Goal: Task Accomplishment & Management: Use online tool/utility

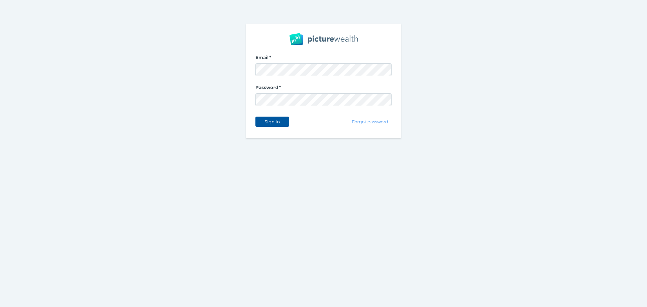
click at [274, 122] on span "Sign in" at bounding box center [271, 121] width 21 height 5
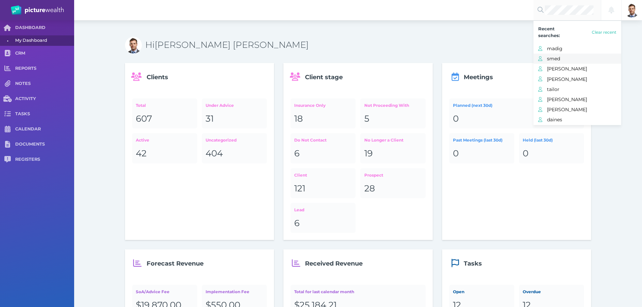
click at [566, 57] on span "smed" at bounding box center [584, 58] width 74 height 9
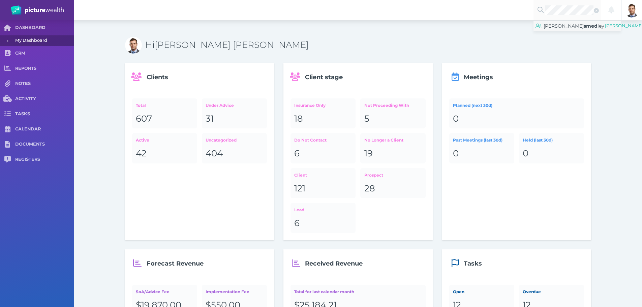
click at [559, 25] on span "[PERSON_NAME]" at bounding box center [564, 26] width 40 height 6
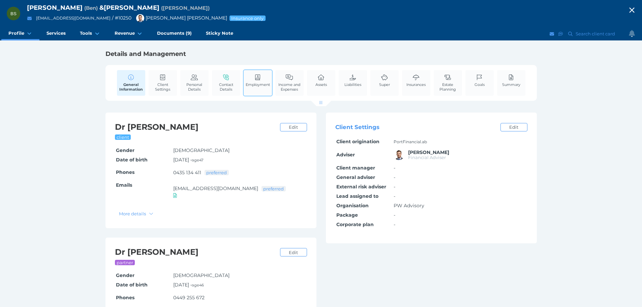
click at [255, 87] on span "Employment" at bounding box center [258, 84] width 24 height 5
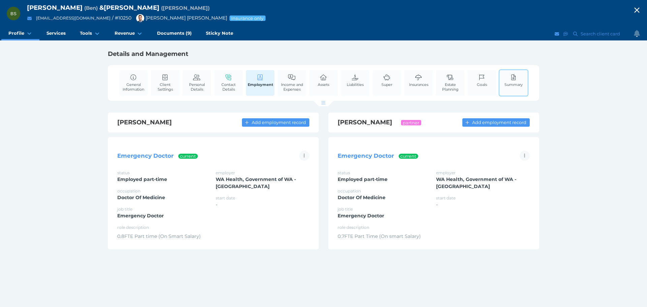
click at [513, 81] on link "Summary" at bounding box center [514, 80] width 22 height 21
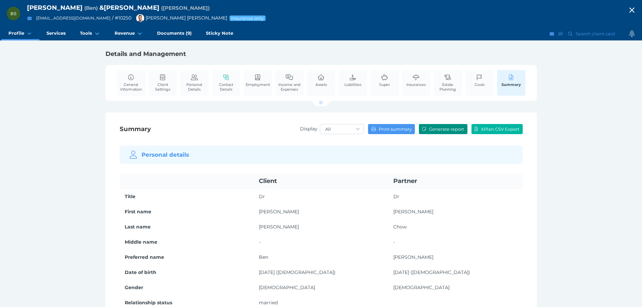
click at [436, 129] on span "Generate report" at bounding box center [447, 128] width 39 height 5
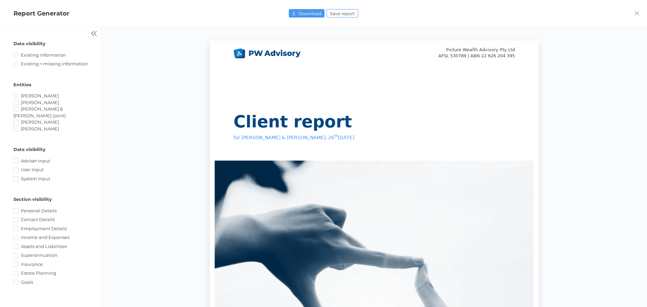
click at [95, 31] on icon "button" at bounding box center [94, 33] width 7 height 7
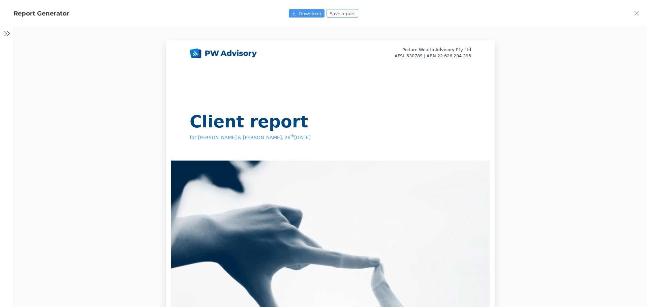
click at [19, 60] on main "Picture Wealth Advisory Pty Ltd AFSL 530789 | ABN 22 626 204 395 Client report …" at bounding box center [330, 167] width 634 height 280
click at [15, 65] on main "Picture Wealth Advisory Pty Ltd AFSL 530789 | ABN 22 626 204 395 Client report …" at bounding box center [330, 167] width 634 height 280
click at [14, 65] on main "Picture Wealth Advisory Pty Ltd AFSL 530789 | ABN 22 626 204 395 Client report …" at bounding box center [330, 167] width 634 height 280
click at [17, 78] on main "Picture Wealth Advisory Pty Ltd AFSL 530789 | ABN 22 626 204 395 Client report …" at bounding box center [330, 167] width 634 height 280
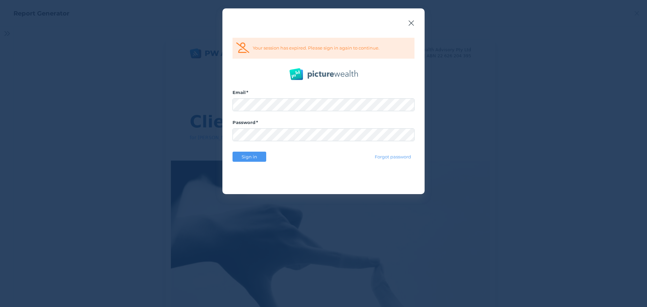
click at [412, 25] on icon "button" at bounding box center [411, 23] width 6 height 8
